Goal: Check status

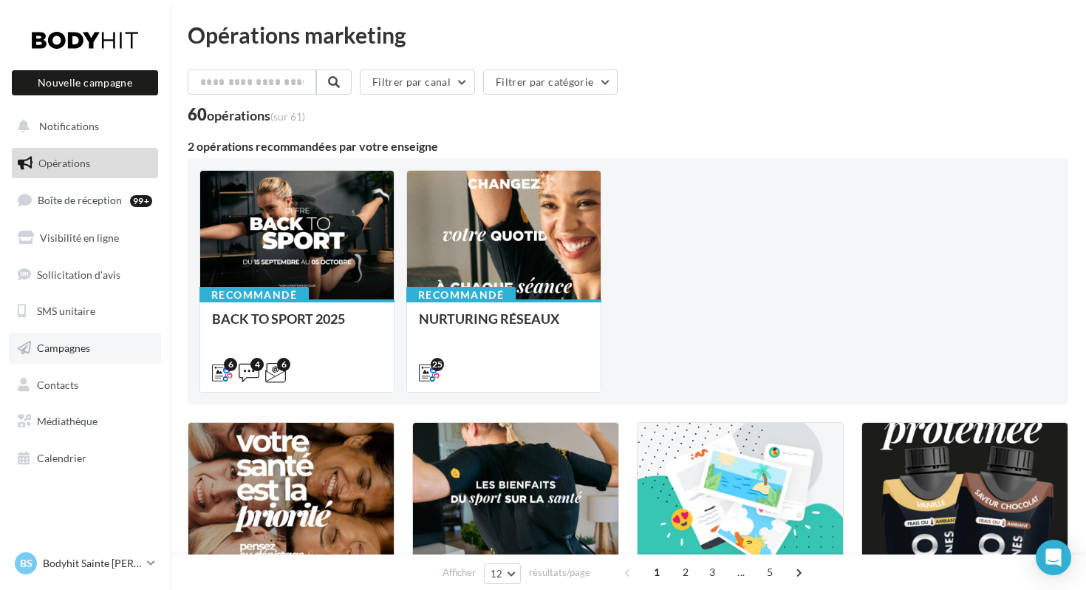
click at [56, 359] on link "Campagnes" at bounding box center [85, 348] width 152 height 31
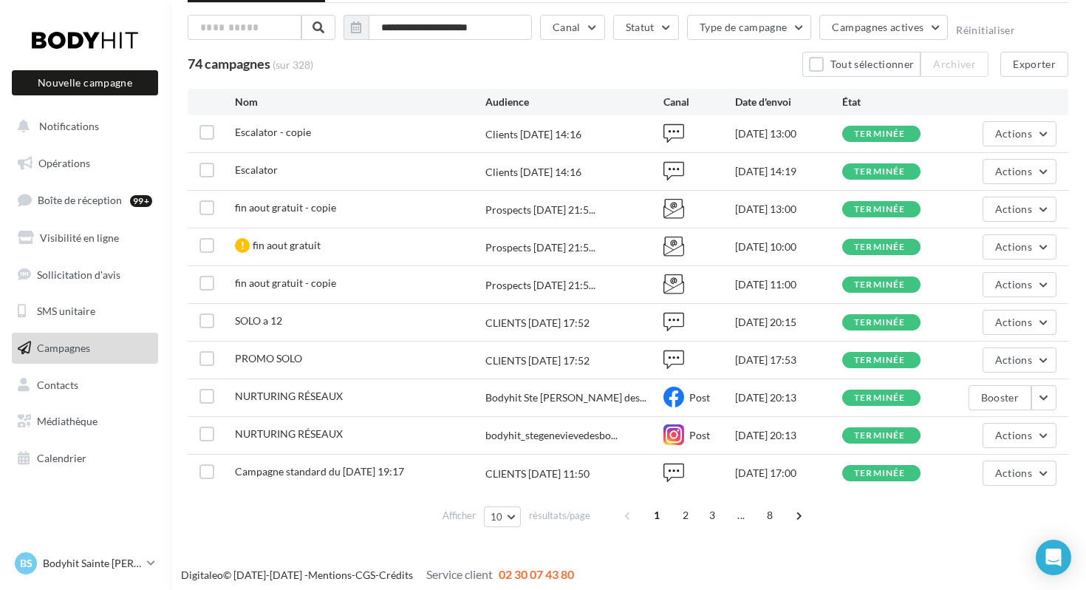
scroll to position [85, 0]
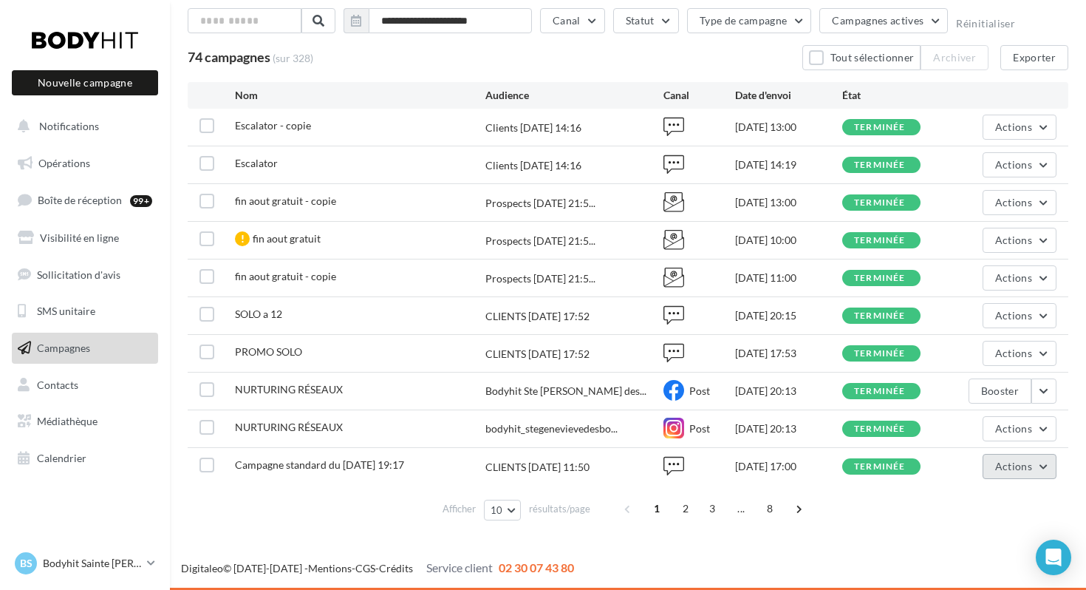
click at [1033, 470] on button "Actions" at bounding box center [1020, 466] width 74 height 25
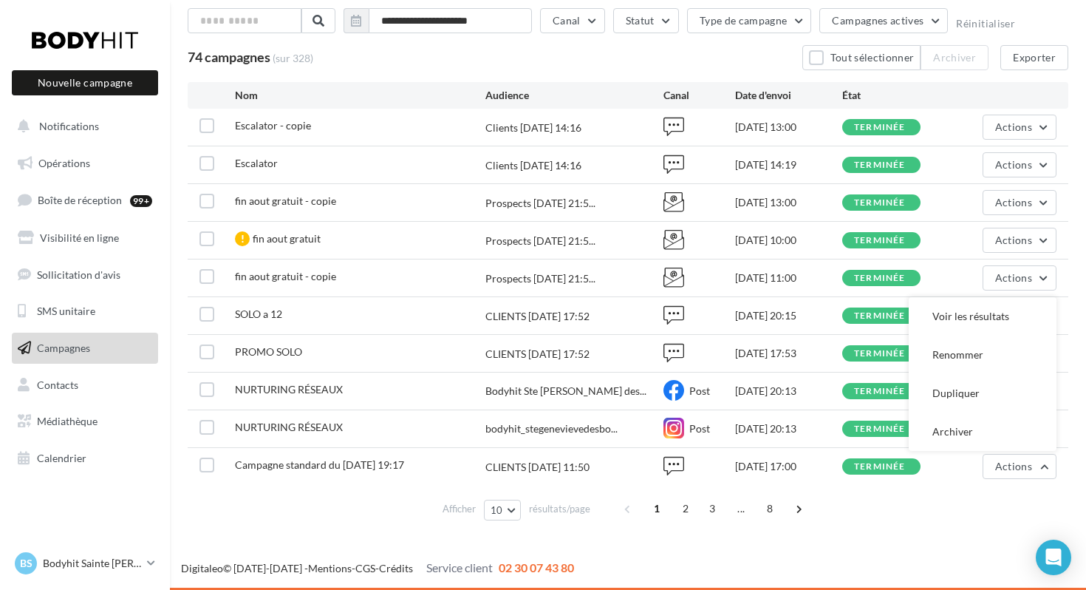
click at [959, 503] on div "Afficher 10 10 25 50 100 résultats/page 1 2 3 ... 8" at bounding box center [628, 508] width 881 height 35
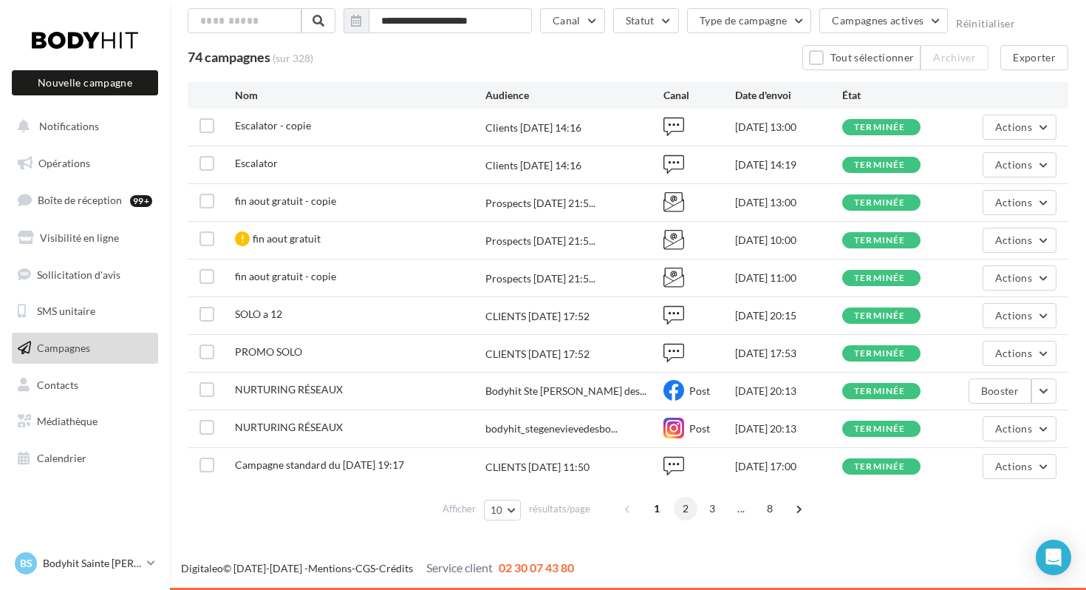
click at [681, 508] on span "2" at bounding box center [686, 509] width 24 height 24
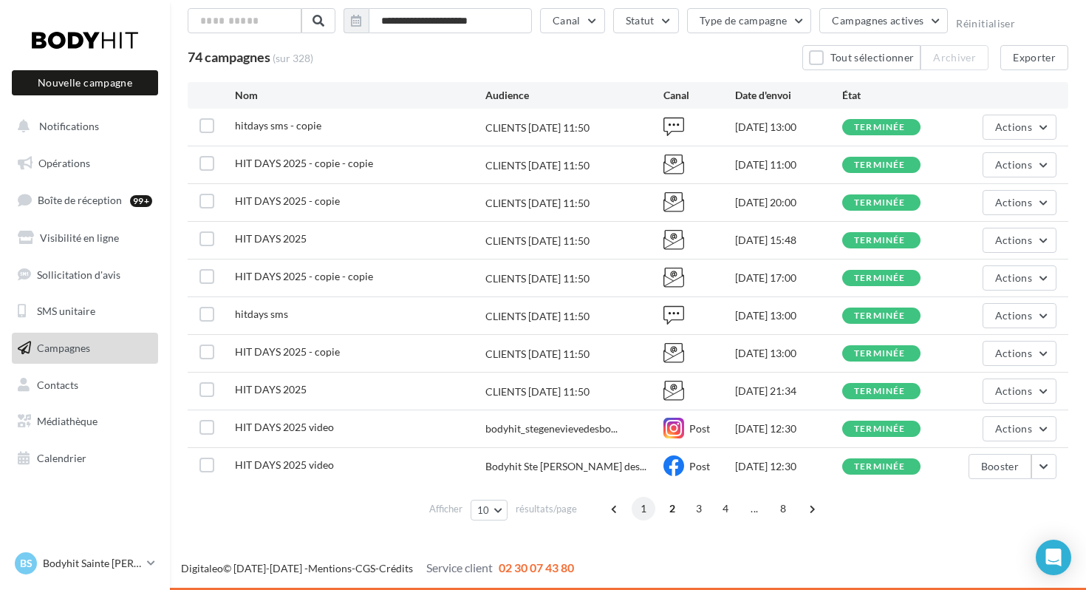
click at [643, 507] on span "1" at bounding box center [644, 509] width 24 height 24
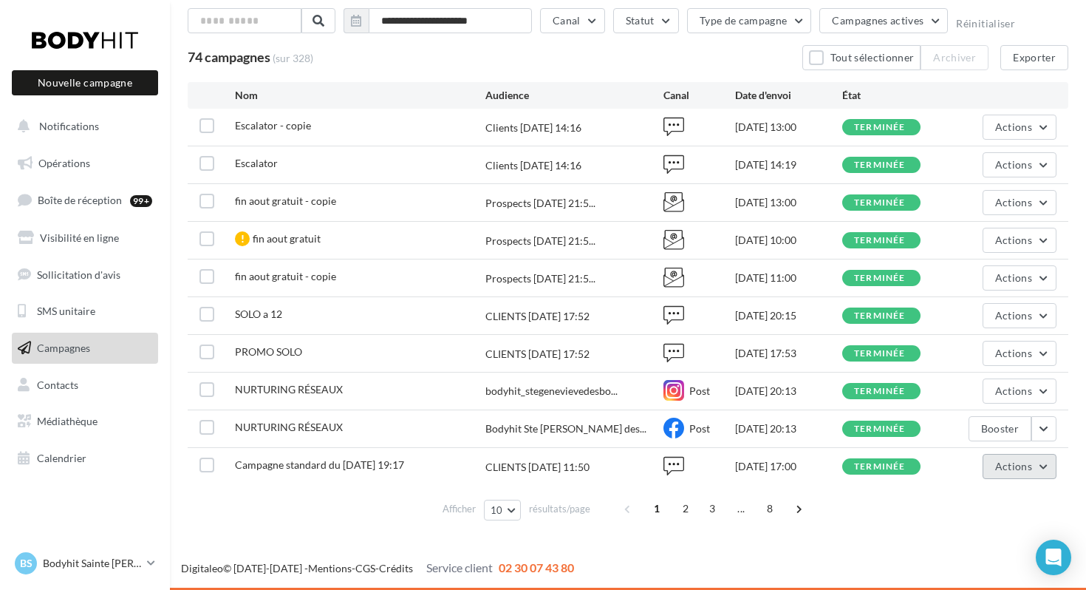
click at [1050, 471] on button "Actions" at bounding box center [1020, 466] width 74 height 25
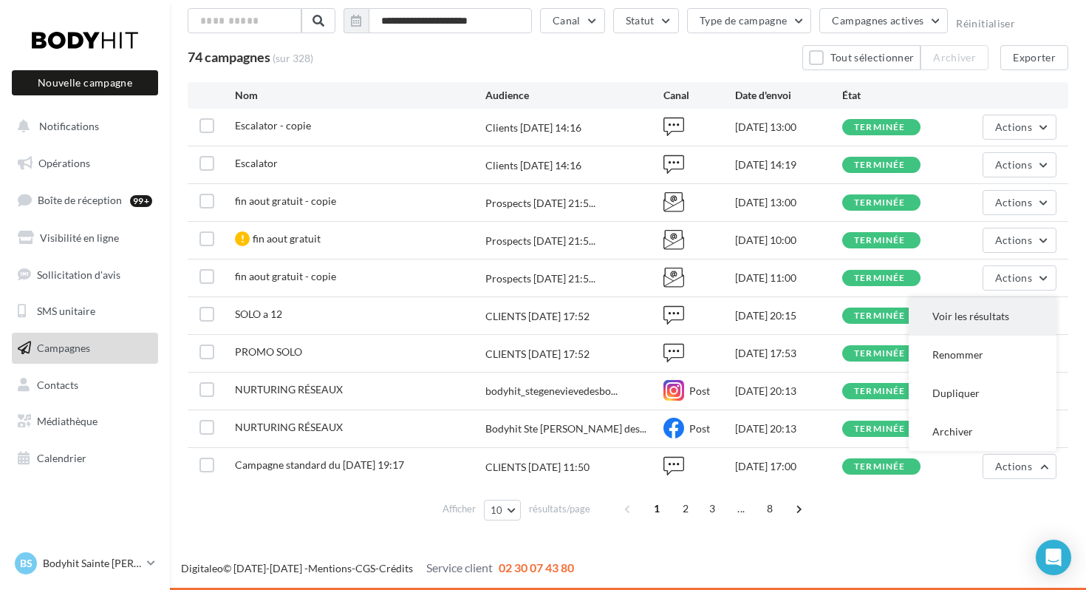
click at [952, 313] on button "Voir les résultats" at bounding box center [983, 316] width 148 height 38
